Goal: Transaction & Acquisition: Purchase product/service

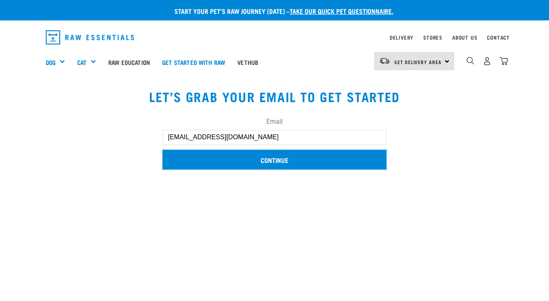
click at [308, 162] on input "Continue" at bounding box center [275, 160] width 224 height 20
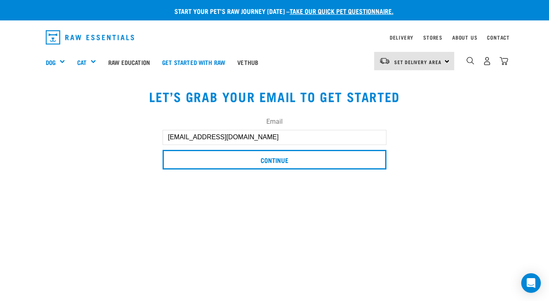
click at [16, 42] on button "delete" at bounding box center [12, 38] width 8 height 8
click at [0, 63] on article "Unable to update cart. There are 0 items left in stock of Possum, Heart & Tripe…" at bounding box center [0, 150] width 0 height 301
click at [430, 62] on span "Set Delivery Area" at bounding box center [417, 61] width 47 height 3
click at [390, 83] on link "[GEOGRAPHIC_DATA]" at bounding box center [413, 84] width 78 height 18
click at [16, 42] on button "delete" at bounding box center [12, 38] width 8 height 8
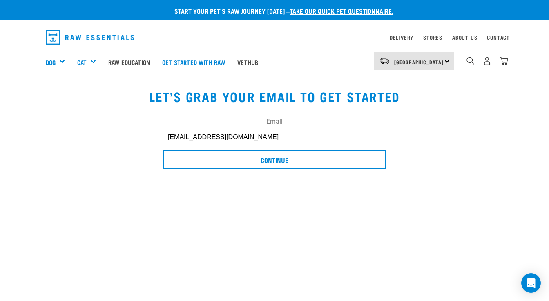
click at [0, 94] on article "Unable to update cart. There are 0 items left in stock of Possum, Heart & Tripe…" at bounding box center [0, 150] width 0 height 301
click at [461, 142] on body "Unable to update cart. There are 0 items left in stock of Possum, Heart & Tripe…" at bounding box center [274, 293] width 549 height 586
click at [404, 36] on link "Delivery" at bounding box center [402, 37] width 24 height 3
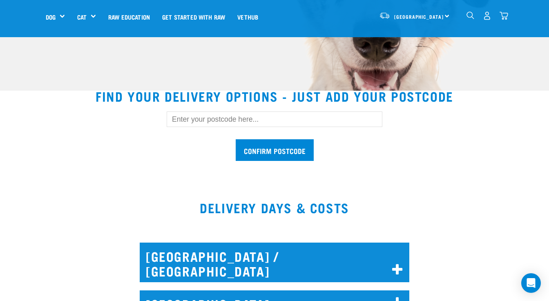
scroll to position [189, 0]
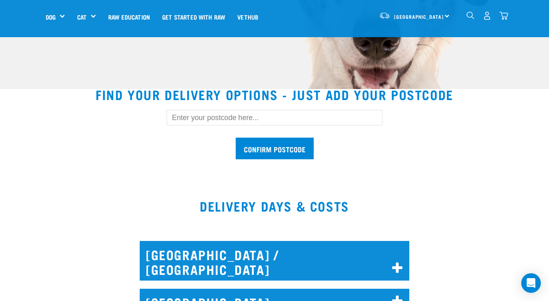
click at [256, 116] on input "text" at bounding box center [275, 118] width 216 height 16
type input "1071"
click at [296, 147] on input "Confirm postcode" at bounding box center [275, 149] width 78 height 22
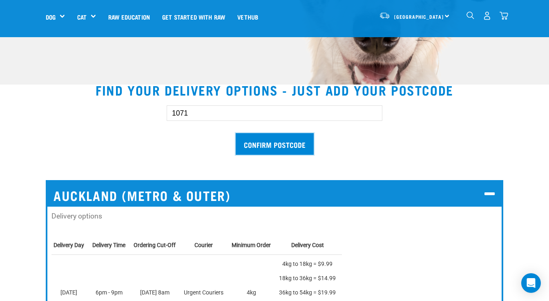
scroll to position [0, 0]
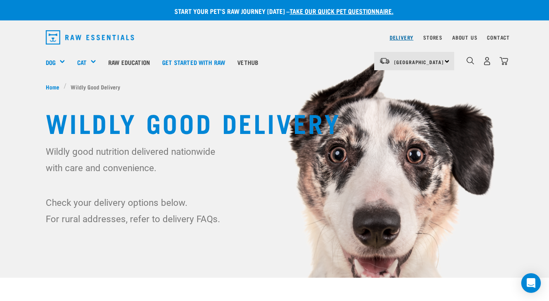
click at [409, 39] on link "Delivery" at bounding box center [402, 37] width 24 height 3
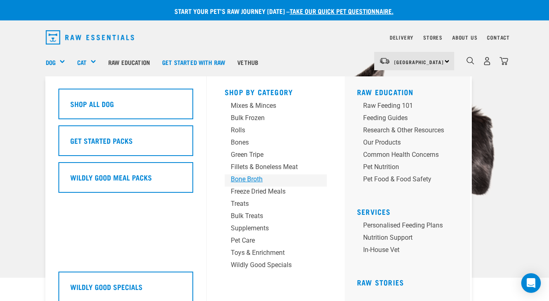
click at [239, 181] on div "Bone Broth" at bounding box center [269, 180] width 76 height 10
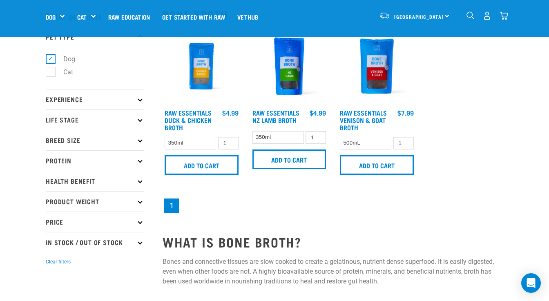
scroll to position [32, 0]
click at [407, 139] on input "2" at bounding box center [404, 143] width 20 height 13
type input "3"
click at [407, 139] on input "3" at bounding box center [404, 143] width 20 height 13
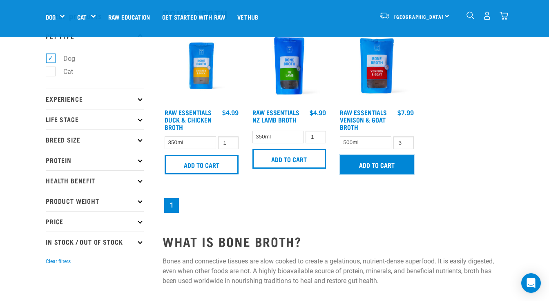
click at [389, 165] on input "Add to cart" at bounding box center [377, 165] width 74 height 20
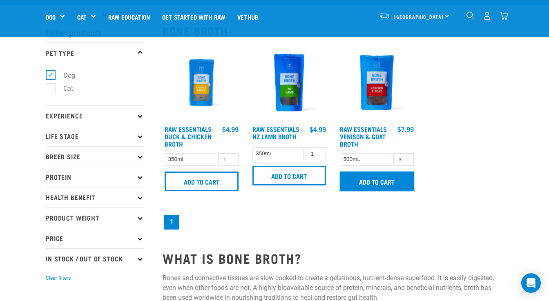
scroll to position [0, 0]
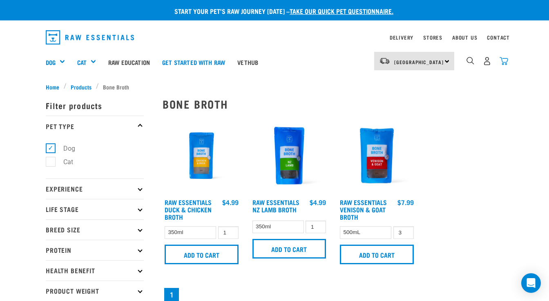
click at [503, 57] on img "dropdown navigation" at bounding box center [504, 61] width 9 height 9
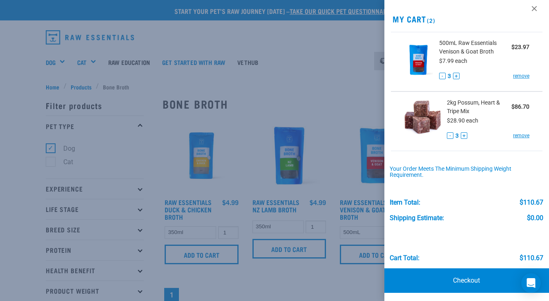
scroll to position [8, 0]
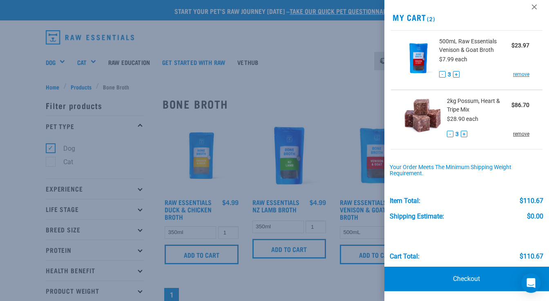
click at [524, 134] on link "remove" at bounding box center [521, 133] width 16 height 7
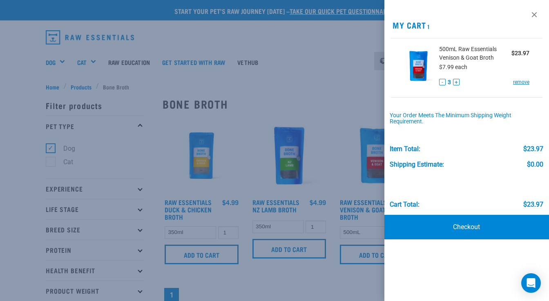
click at [314, 76] on div at bounding box center [274, 150] width 549 height 301
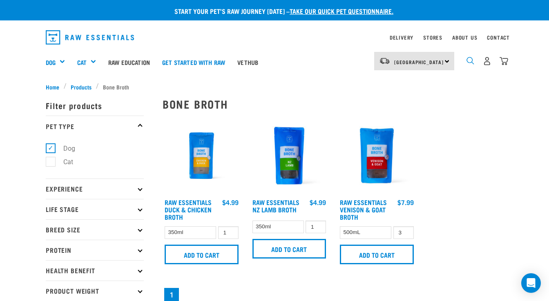
click at [467, 59] on img "dropdown navigation" at bounding box center [471, 61] width 8 height 8
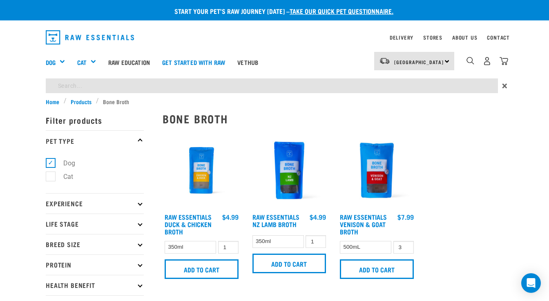
click at [250, 89] on div "Start your pet’s raw journey today – take our quick pet questionnaire. Delivery…" at bounding box center [274, 287] width 549 height 574
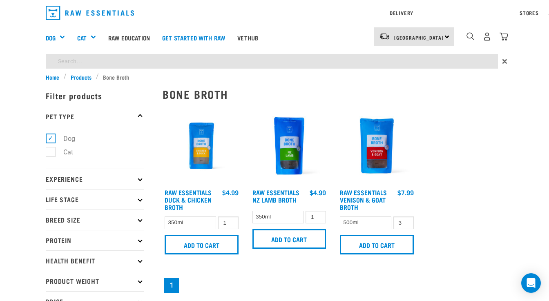
click at [234, 60] on input "search" at bounding box center [272, 61] width 452 height 15
type input "possum"
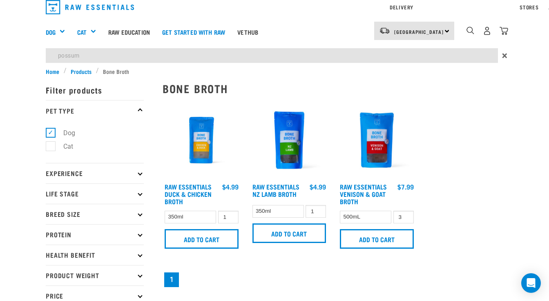
scroll to position [7, 0]
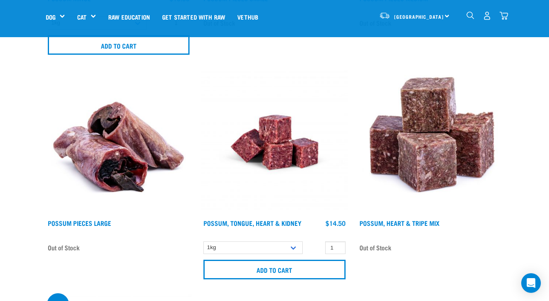
scroll to position [284, 0]
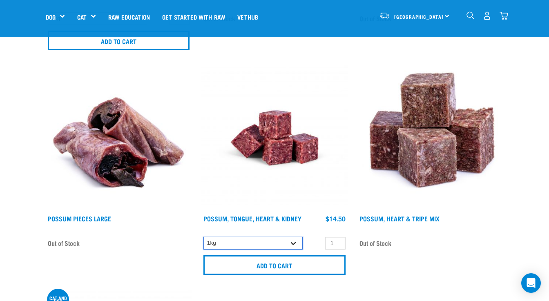
click at [293, 242] on select "1kg" at bounding box center [253, 243] width 99 height 13
click at [204, 237] on select "1kg" at bounding box center [253, 243] width 99 height 13
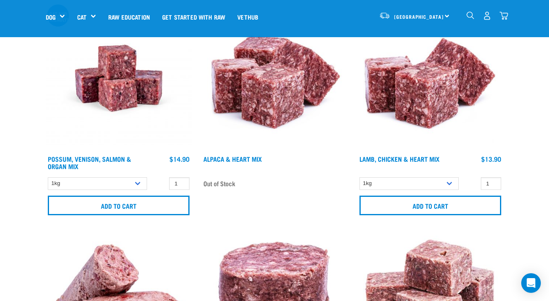
scroll to position [569, 0]
click at [138, 180] on select "1kg" at bounding box center [97, 183] width 99 height 13
click at [48, 177] on select "1kg" at bounding box center [97, 183] width 99 height 13
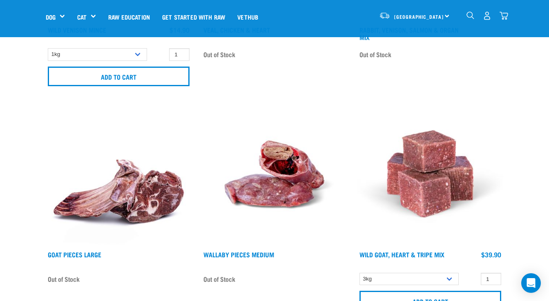
scroll to position [1426, 0]
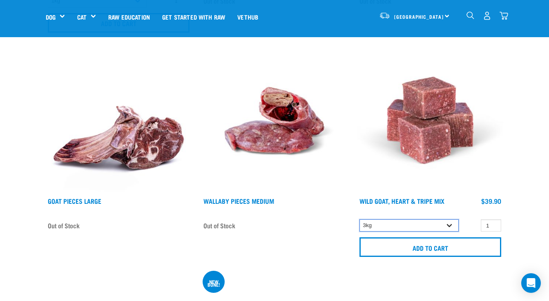
click at [445, 225] on select "3kg 1kg" at bounding box center [409, 225] width 99 height 13
click at [360, 219] on select "3kg 1kg" at bounding box center [409, 225] width 99 height 13
click at [438, 224] on select "3kg 1kg" at bounding box center [409, 225] width 99 height 13
select select "262170"
click at [360, 219] on select "3kg 1kg" at bounding box center [409, 225] width 99 height 13
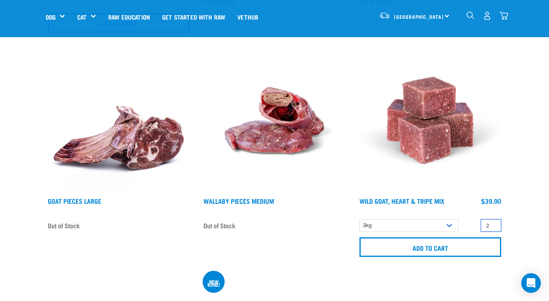
type input "2"
click at [494, 222] on input "2" at bounding box center [491, 225] width 20 height 13
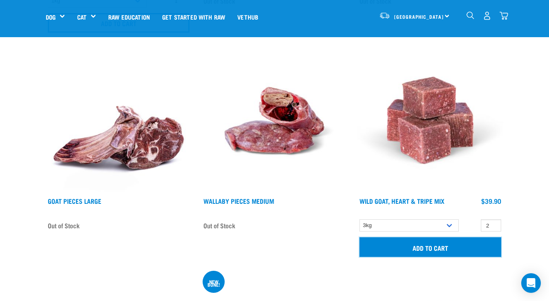
click at [483, 246] on input "Add to cart" at bounding box center [431, 247] width 142 height 20
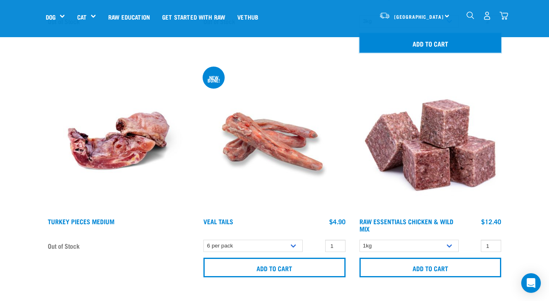
scroll to position [1637, 0]
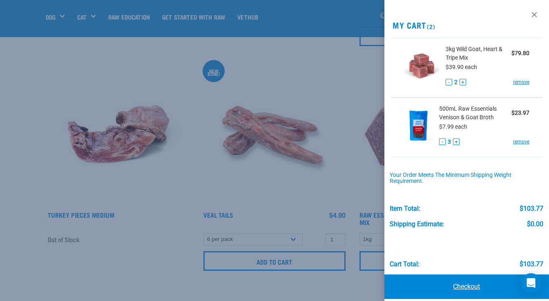
click at [468, 287] on link "Checkout" at bounding box center [467, 287] width 165 height 25
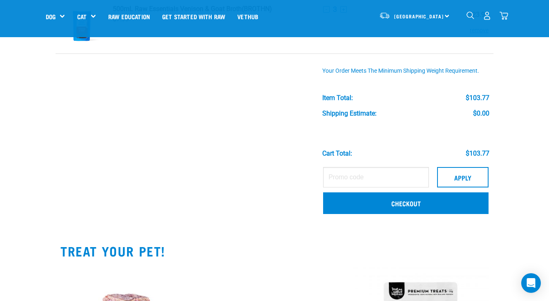
scroll to position [137, 0]
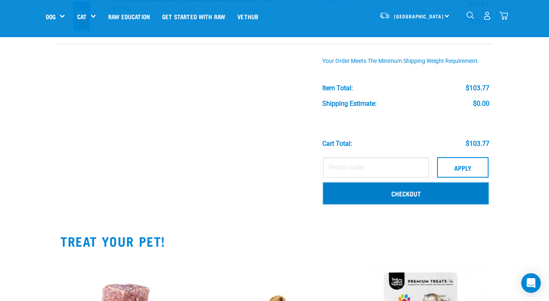
click at [410, 193] on link "Checkout" at bounding box center [406, 193] width 166 height 21
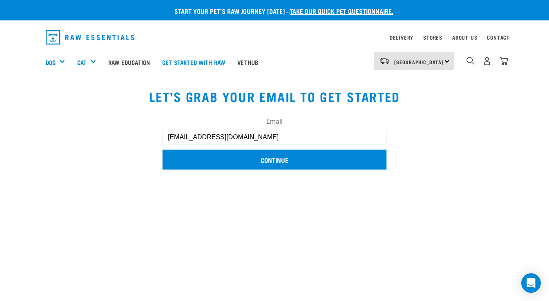
click at [294, 166] on input "Continue" at bounding box center [275, 160] width 224 height 20
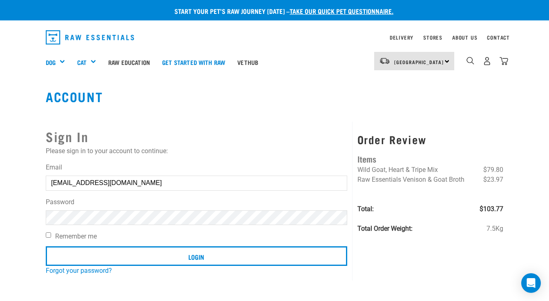
click at [97, 237] on label "Remember me" at bounding box center [197, 237] width 302 height 10
click at [51, 237] on input "Remember me" at bounding box center [48, 235] width 5 height 5
checkbox input "true"
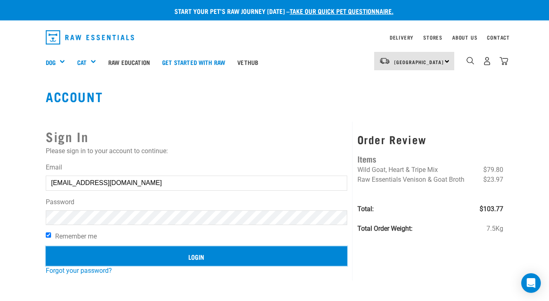
click at [115, 254] on input "Login" at bounding box center [197, 256] width 302 height 20
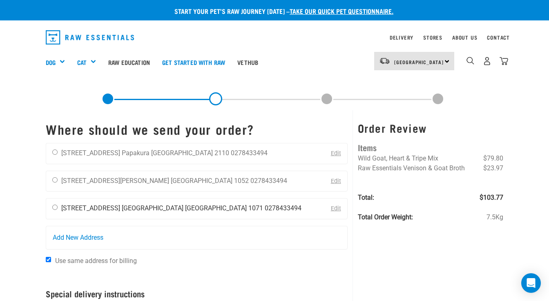
click at [106, 214] on div "Hannah CONNOR 7 Ronaki Road Mission Bay Auckland 1071 0278433494" at bounding box center [177, 209] width 262 height 20
click at [56, 207] on input "radio" at bounding box center [54, 207] width 5 height 5
radio input "true"
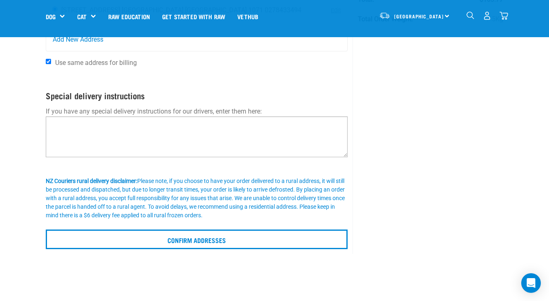
scroll to position [141, 0]
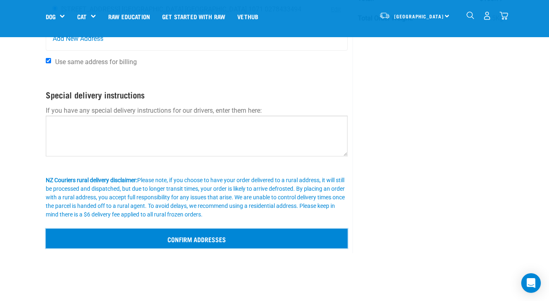
click at [139, 244] on input "Confirm addresses" at bounding box center [197, 239] width 302 height 20
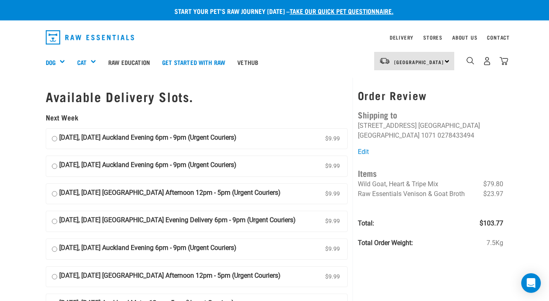
click at [76, 144] on strong "25 August, Monday Auckland Evening 6pm - 9pm (Urgent Couriers)" at bounding box center [147, 139] width 177 height 12
click at [57, 144] on input "25 August, Monday Auckland Evening 6pm - 9pm (Urgent Couriers) $9.99" at bounding box center [54, 139] width 5 height 12
radio input "true"
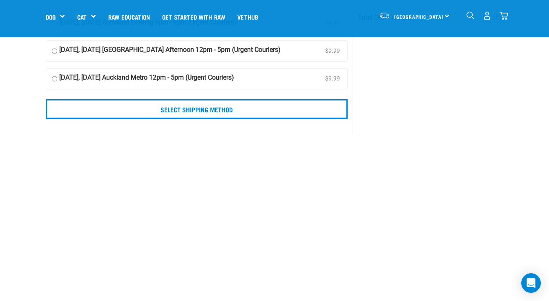
scroll to position [174, 0]
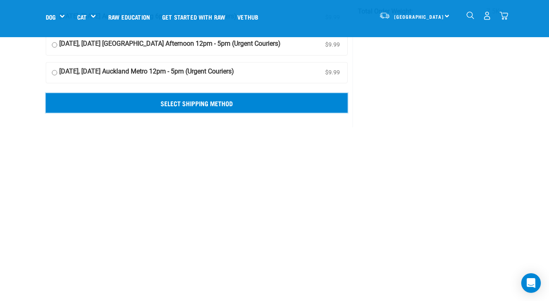
click at [331, 102] on input "Select Shipping Method" at bounding box center [197, 103] width 302 height 20
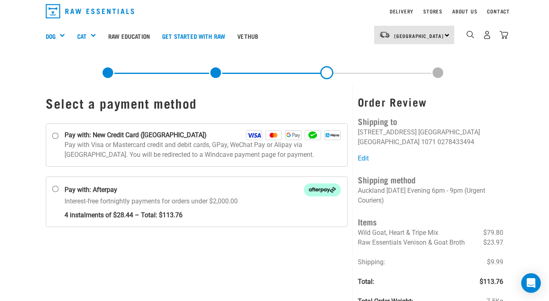
scroll to position [43, 0]
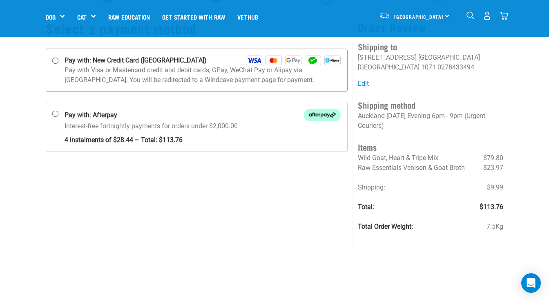
click at [62, 74] on label "Pay with: New Credit Card (Windcave)" at bounding box center [197, 70] width 302 height 43
click at [59, 64] on input "Pay with: New Credit Card (Windcave)" at bounding box center [55, 61] width 7 height 7
radio input "true"
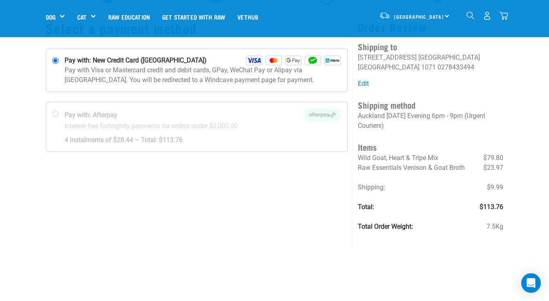
scroll to position [0, 0]
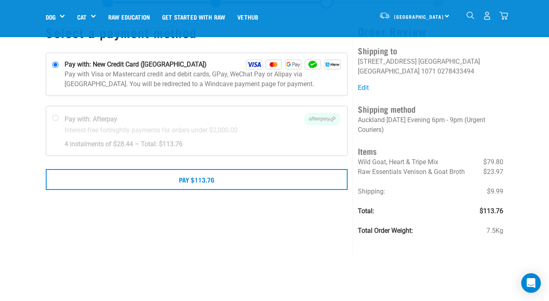
scroll to position [44, 0]
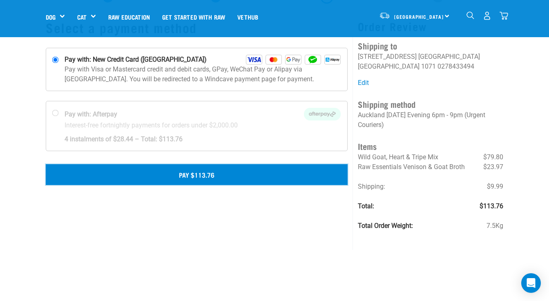
click at [320, 181] on button "Pay $113.76" at bounding box center [197, 174] width 302 height 20
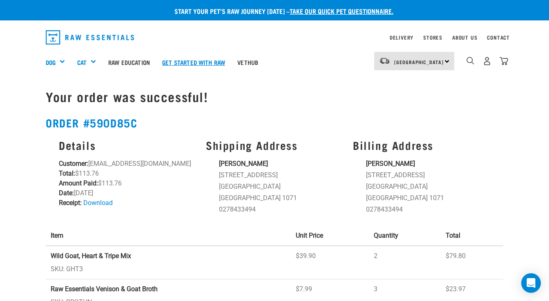
scroll to position [0, 0]
